Goal: Information Seeking & Learning: Find specific fact

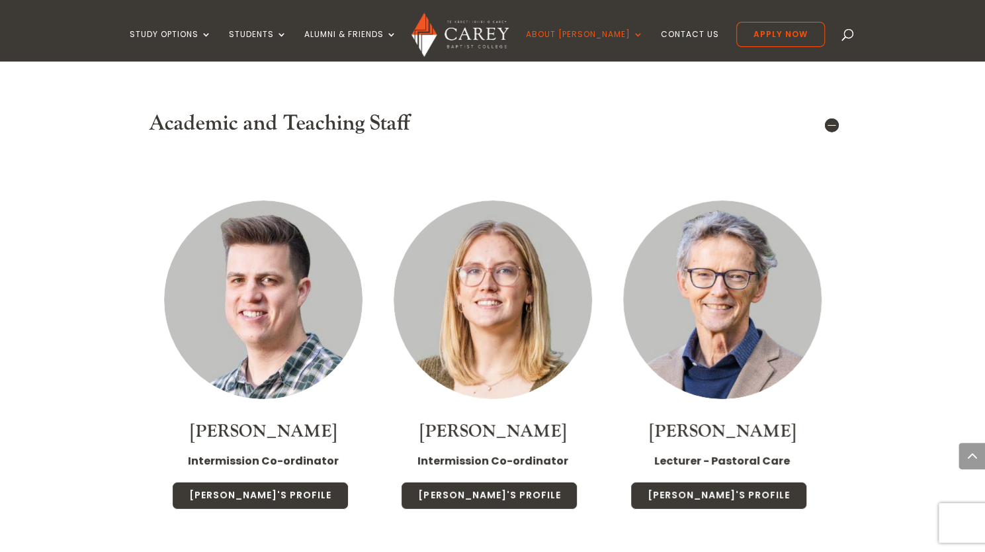
scroll to position [2315, 0]
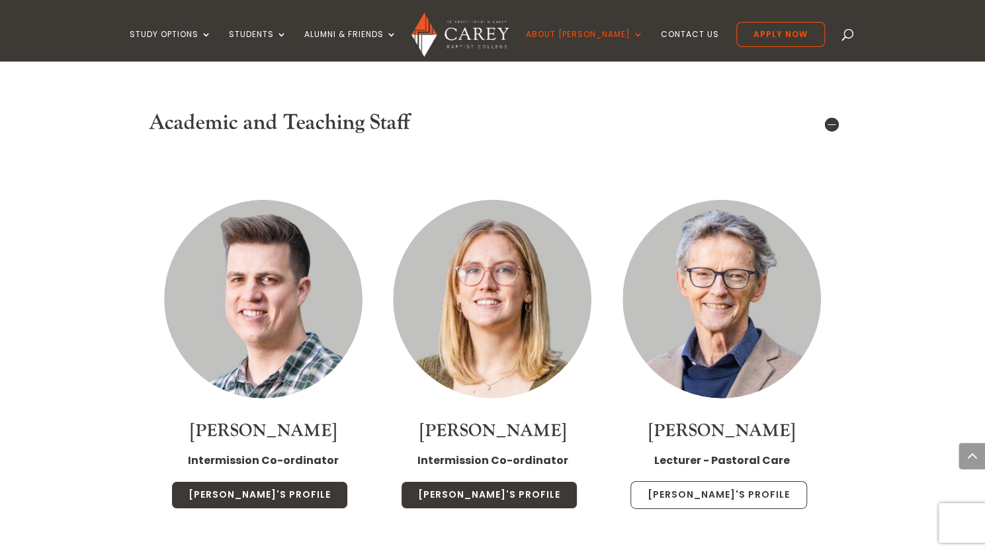
click at [737, 481] on link "[PERSON_NAME]'s Profile" at bounding box center [718, 495] width 177 height 28
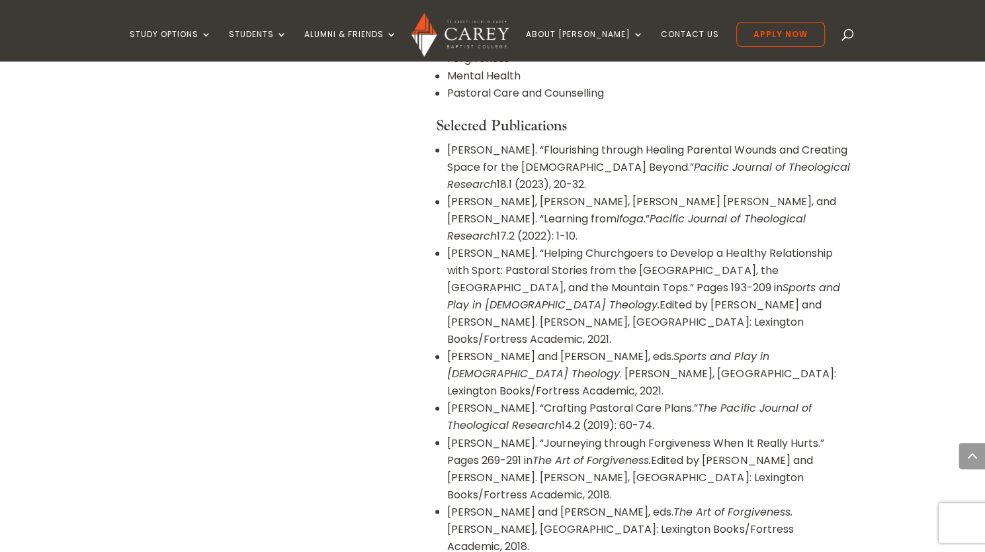
scroll to position [1079, 0]
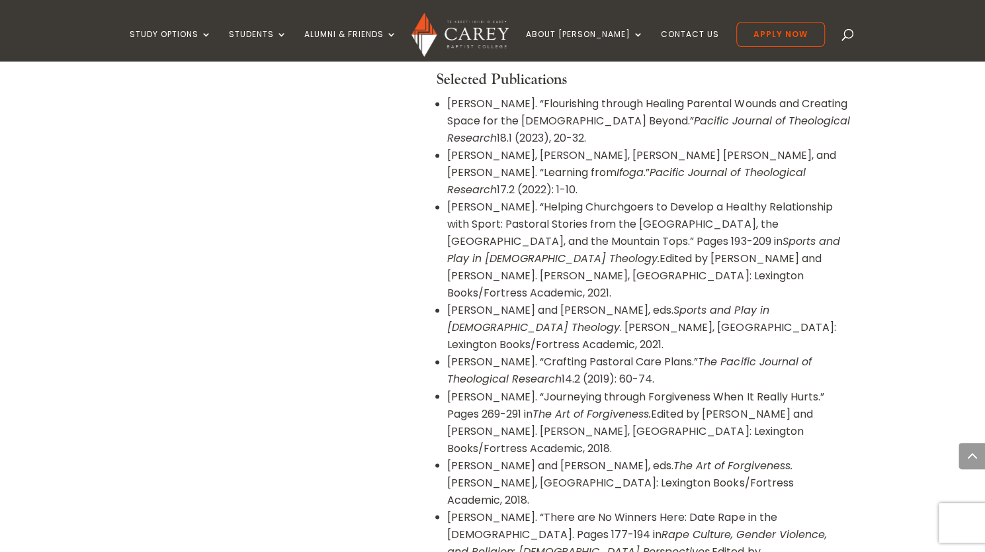
click at [669, 456] on li "Halstead, Philip and Myk Habets, eds. The Art of Forgiveness. Lanham, MD: Lexin…" at bounding box center [648, 482] width 402 height 52
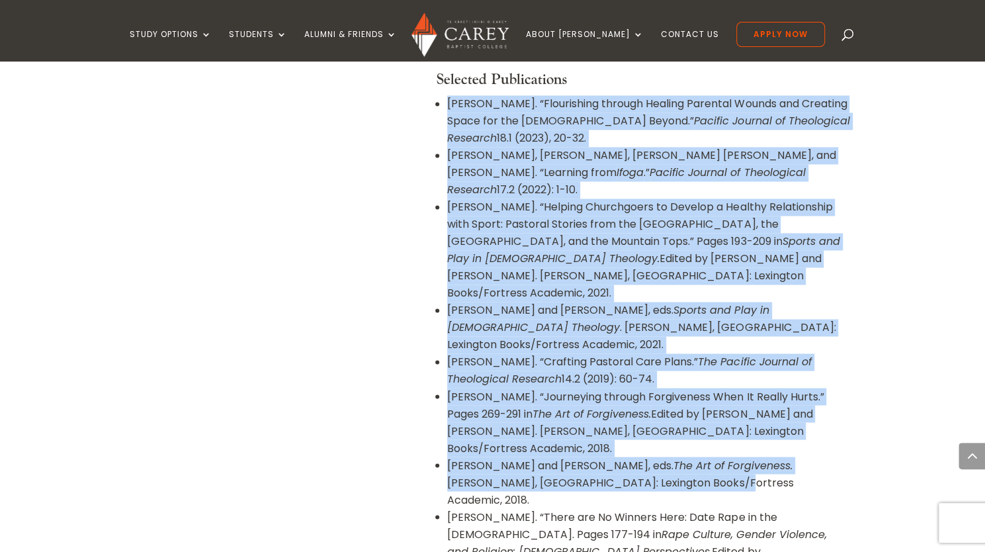
drag, startPoint x: 663, startPoint y: 391, endPoint x: 429, endPoint y: 88, distance: 382.8
click at [429, 88] on div "Dr Phil Halstead Lecturer in Pastoral Care and Counselling PhD, MTh (Hons), BTh…" at bounding box center [493, 474] width 714 height 2304
click at [664, 456] on li "Halstead, Philip and Myk Habets, eds. The Art of Forgiveness. Lanham, MD: Lexin…" at bounding box center [648, 482] width 402 height 52
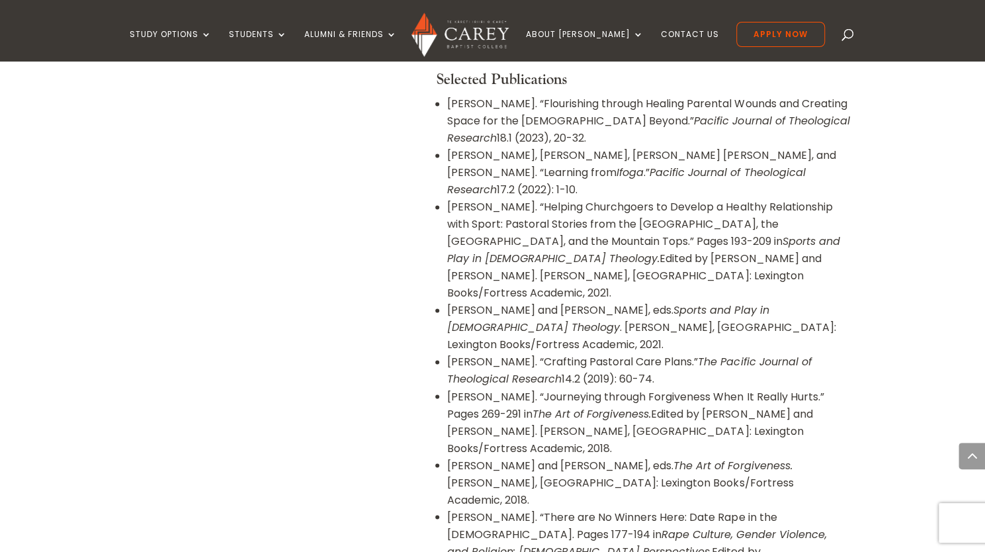
click at [676, 456] on li "Halstead, Philip and Myk Habets, eds. The Art of Forgiveness. Lanham, MD: Lexin…" at bounding box center [648, 482] width 402 height 52
click at [670, 456] on li "Halstead, Philip and Myk Habets, eds. The Art of Forgiveness. Lanham, MD: Lexin…" at bounding box center [648, 482] width 402 height 52
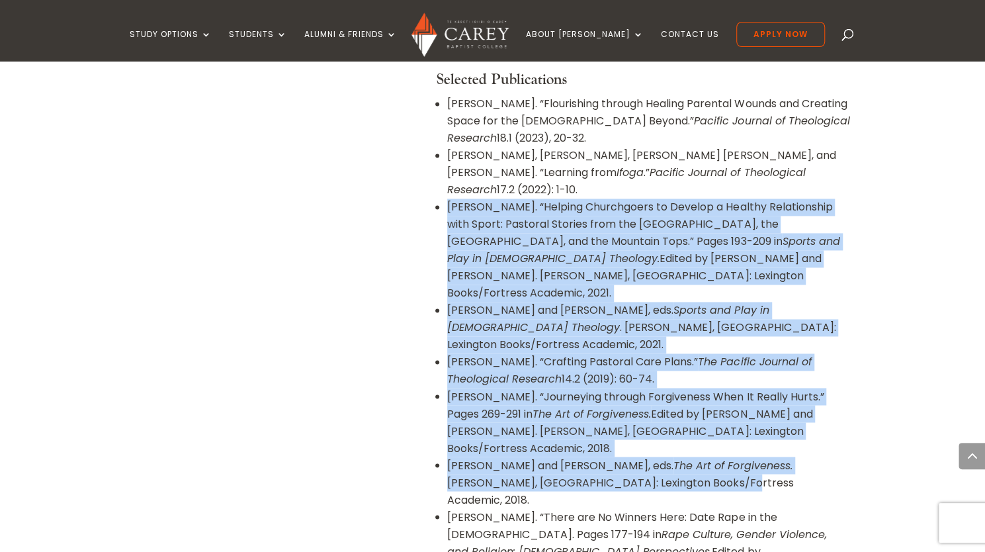
drag, startPoint x: 666, startPoint y: 394, endPoint x: 444, endPoint y: 178, distance: 310.1
copy ul "Halstead, Philip. “Helping Churchgoers to Develop a Healthy Relationship with S…"
click at [825, 203] on li "Halstead, Philip. “Helping Churchgoers to Develop a Healthy Relationship with S…" at bounding box center [648, 249] width 402 height 103
